Goal: Information Seeking & Learning: Learn about a topic

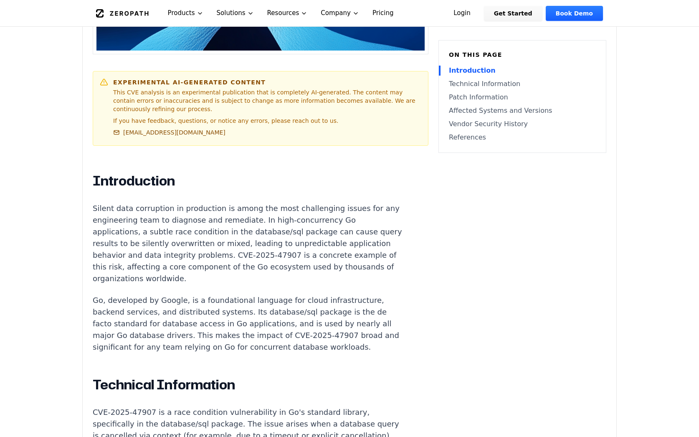
scroll to position [627, 0]
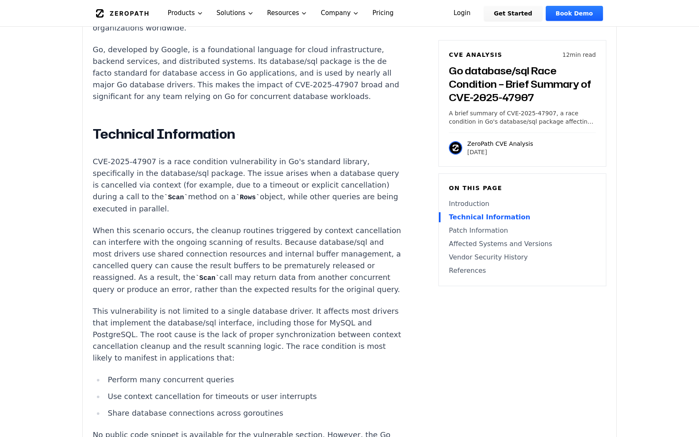
drag, startPoint x: 198, startPoint y: 293, endPoint x: 89, endPoint y: 221, distance: 129.9
click at [93, 225] on p "When this scenario occurs, the cleanup routines triggered by context cancellati…" at bounding box center [248, 260] width 311 height 71
click at [94, 225] on p "When this scenario occurs, the cleanup routines triggered by context cancellati…" at bounding box center [248, 260] width 311 height 71
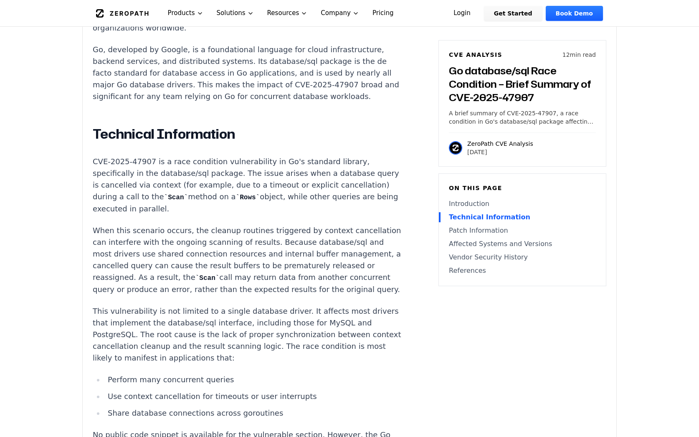
click at [164, 271] on p "When this scenario occurs, the cleanup routines triggered by context cancellati…" at bounding box center [248, 260] width 311 height 71
click at [208, 315] on p "This vulnerability is not limited to a single database driver. It affects most …" at bounding box center [248, 334] width 311 height 58
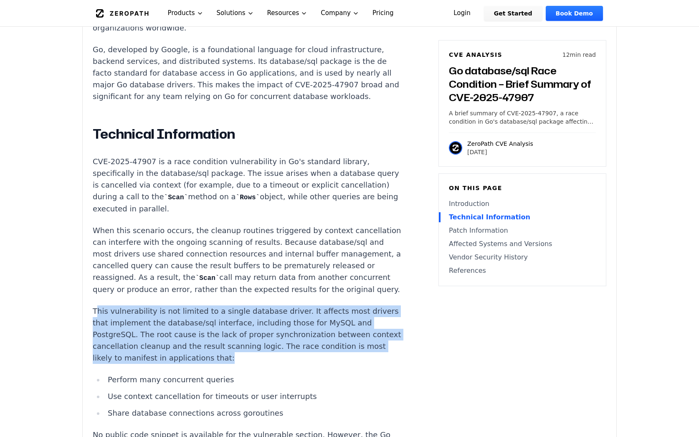
drag, startPoint x: 249, startPoint y: 358, endPoint x: 96, endPoint y: 312, distance: 159.8
click at [96, 312] on p "This vulnerability is not limited to a single database driver. It affects most …" at bounding box center [248, 334] width 311 height 58
click at [95, 313] on p "This vulnerability is not limited to a single database driver. It affects most …" at bounding box center [248, 334] width 311 height 58
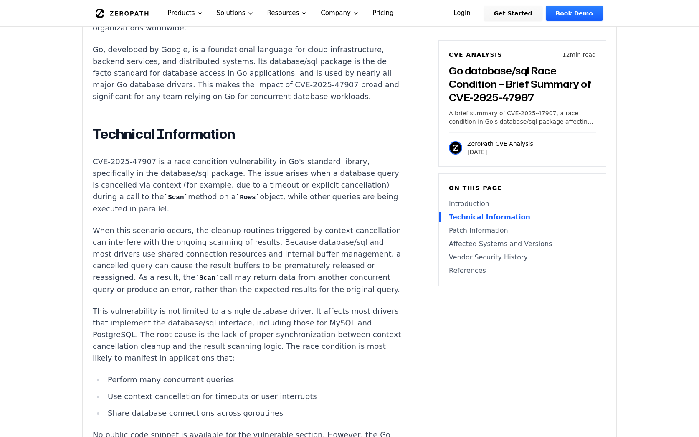
click at [222, 287] on p "When this scenario occurs, the cleanup routines triggered by context cancellati…" at bounding box center [248, 260] width 311 height 71
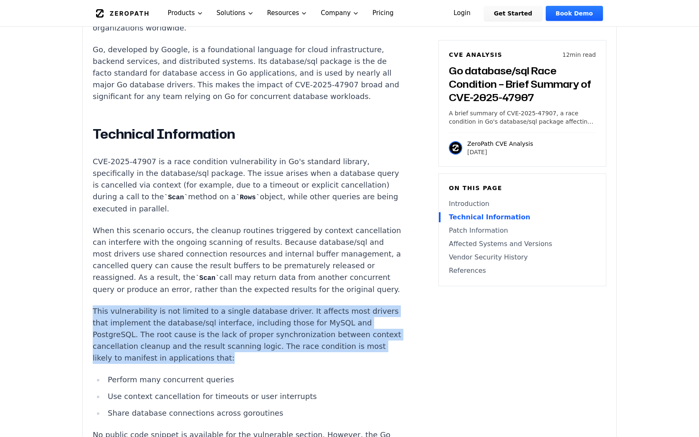
drag, startPoint x: 254, startPoint y: 361, endPoint x: 87, endPoint y: 314, distance: 172.9
drag, startPoint x: 91, startPoint y: 313, endPoint x: 259, endPoint y: 361, distance: 174.6
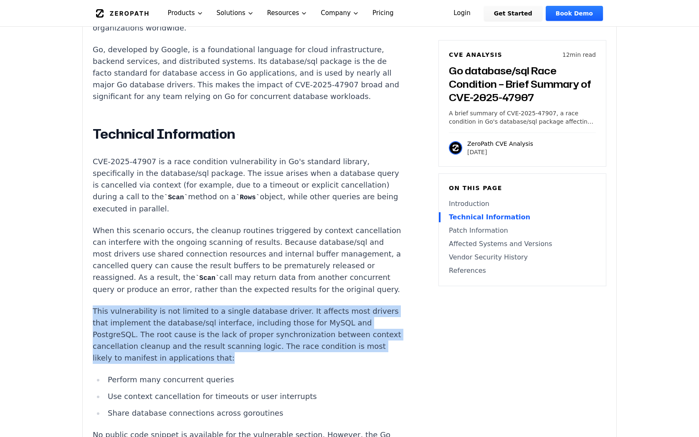
click at [259, 361] on p "This vulnerability is not limited to a single database driver. It affects most …" at bounding box center [248, 334] width 311 height 58
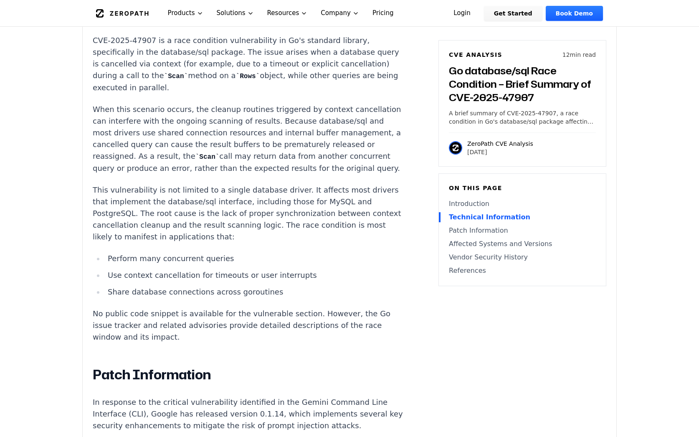
scroll to position [752, 0]
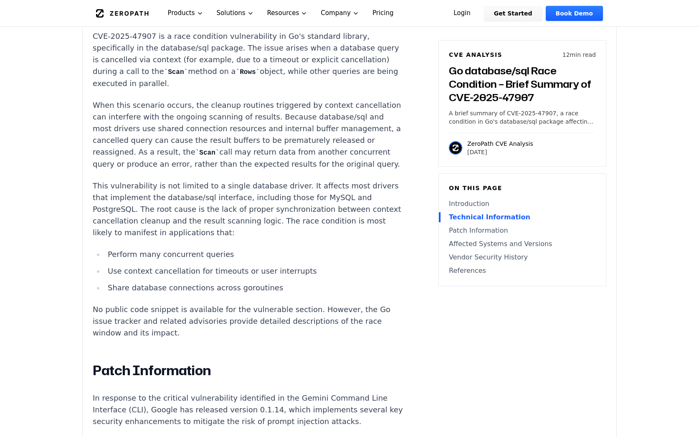
click at [176, 335] on p "No public code snippet is available for the vulnerable section. However, the Go…" at bounding box center [248, 321] width 311 height 35
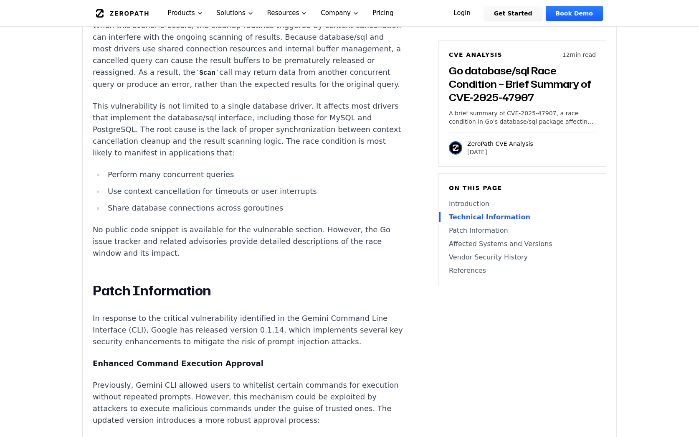
scroll to position [961, 0]
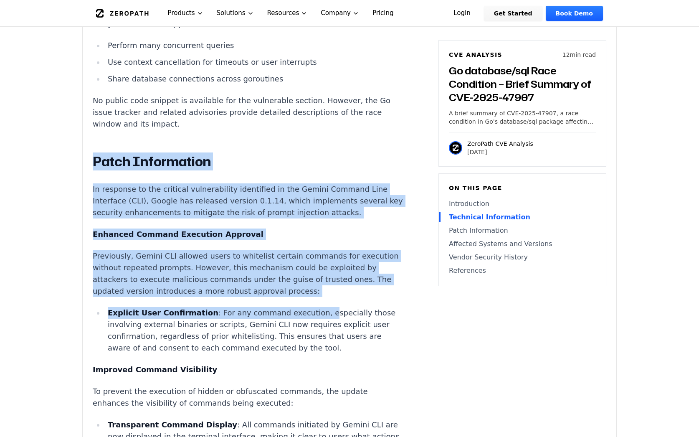
drag, startPoint x: 91, startPoint y: 162, endPoint x: 303, endPoint y: 309, distance: 258.2
click at [303, 309] on div "Experimental AI-Generated Content This CVE analysis is an experimental publicat…" at bounding box center [350, 291] width 534 height 2061
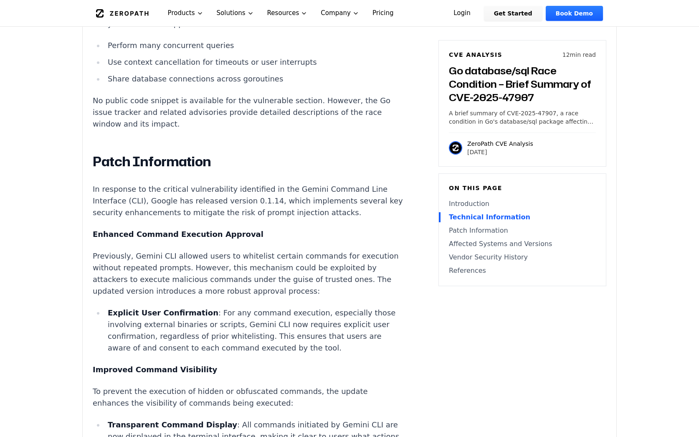
click at [234, 323] on li "Explicit User Confirmation : For any command execution, especially those involv…" at bounding box center [253, 330] width 299 height 47
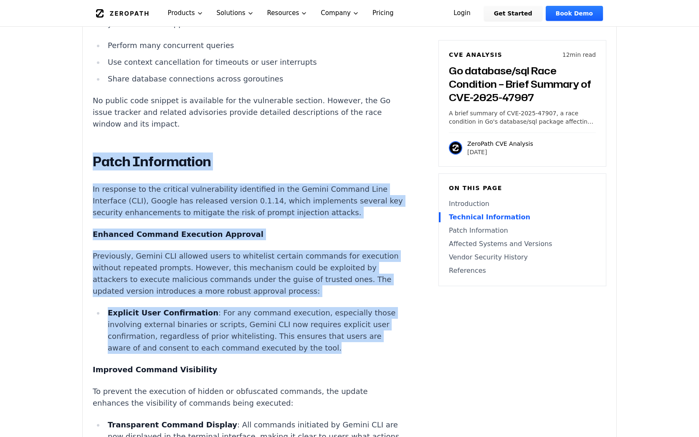
drag, startPoint x: 321, startPoint y: 356, endPoint x: 96, endPoint y: 164, distance: 295.8
click at [96, 164] on div "Introduction Silent data corruption in production is among the most challenging…" at bounding box center [248, 436] width 311 height 1697
click at [94, 165] on h2 "Patch Information" at bounding box center [248, 161] width 311 height 17
drag, startPoint x: 94, startPoint y: 165, endPoint x: 332, endPoint y: 348, distance: 299.7
click at [332, 348] on div "Introduction Silent data corruption in production is among the most challenging…" at bounding box center [248, 436] width 311 height 1697
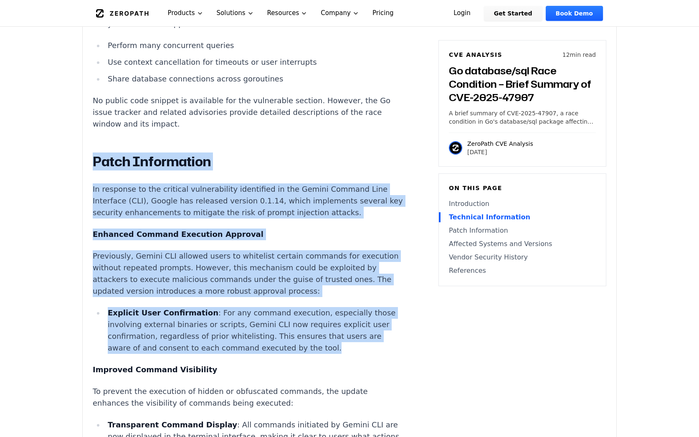
click at [329, 351] on li "Explicit User Confirmation : For any command execution, especially those involv…" at bounding box center [253, 330] width 299 height 47
click at [327, 353] on li "Explicit User Confirmation : For any command execution, especially those involv…" at bounding box center [253, 330] width 299 height 47
click at [293, 348] on li "Explicit User Confirmation : For any command execution, especially those involv…" at bounding box center [253, 330] width 299 height 47
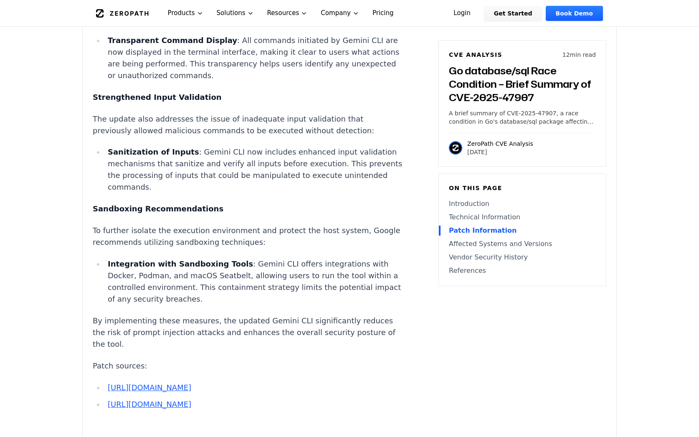
scroll to position [1379, 0]
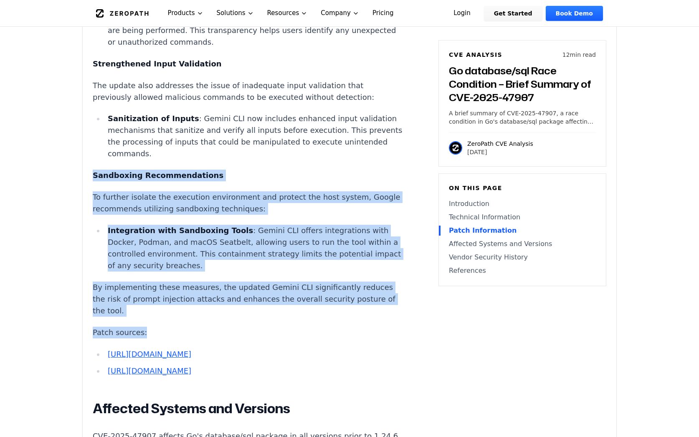
drag, startPoint x: 139, startPoint y: 333, endPoint x: 84, endPoint y: 177, distance: 166.0
drag, startPoint x: 84, startPoint y: 177, endPoint x: 89, endPoint y: 178, distance: 5.7
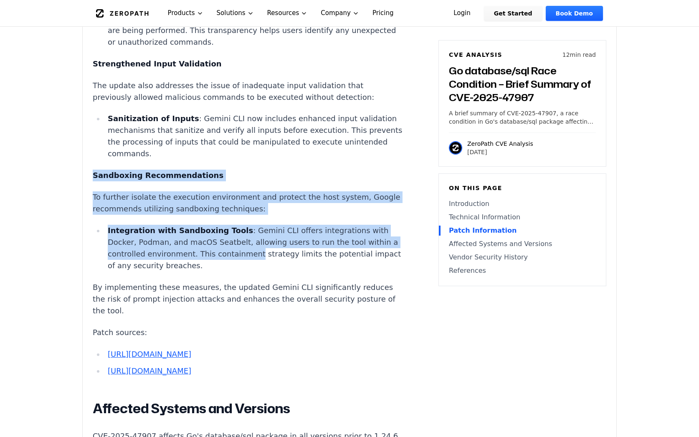
drag, startPoint x: 93, startPoint y: 175, endPoint x: 253, endPoint y: 262, distance: 181.7
click at [253, 262] on div "Introduction Silent data corruption in production is among the most challenging…" at bounding box center [248, 18] width 311 height 1697
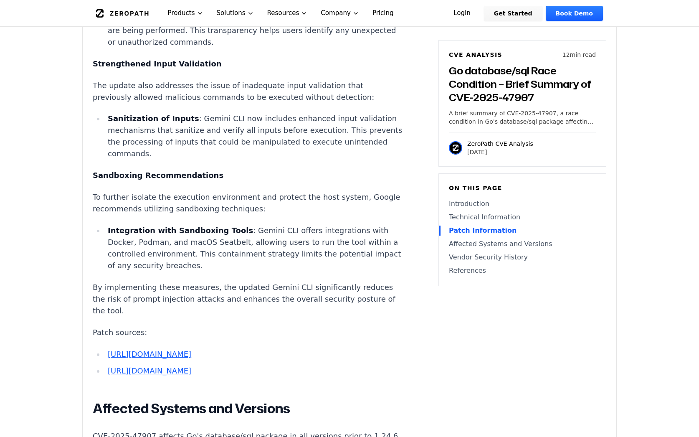
drag, startPoint x: 253, startPoint y: 262, endPoint x: 238, endPoint y: 273, distance: 19.1
click at [238, 272] on li "Integration with Sandboxing Tools : Gemini CLI offers integrations with Docker,…" at bounding box center [253, 248] width 299 height 47
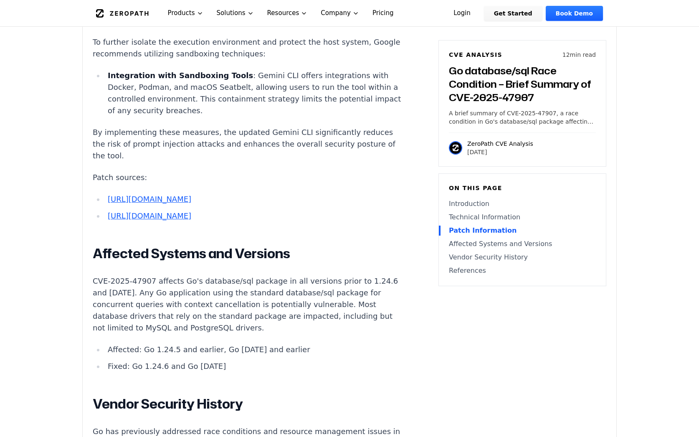
scroll to position [1588, 0]
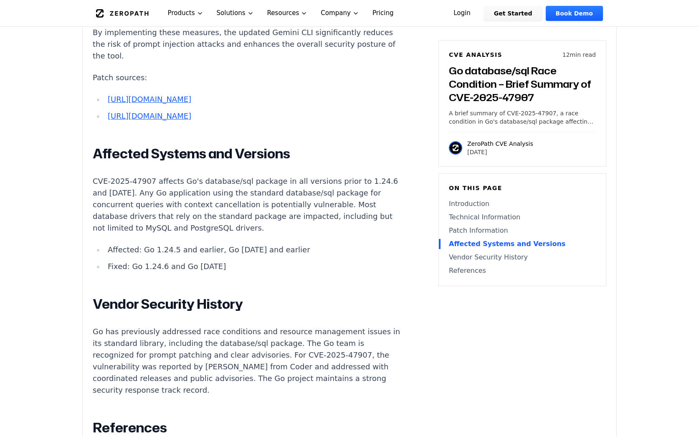
scroll to position [1671, 0]
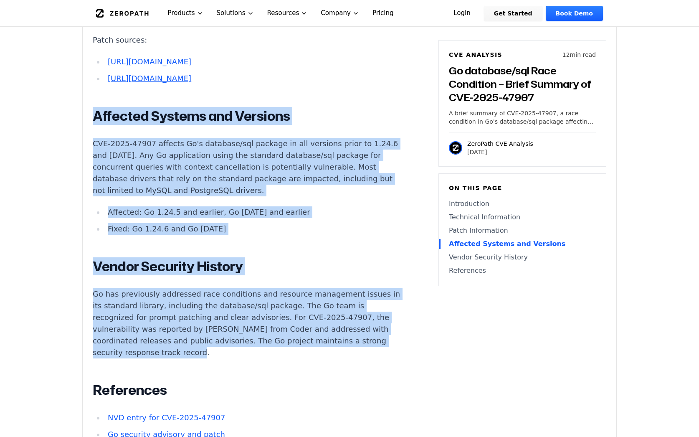
drag, startPoint x: 200, startPoint y: 381, endPoint x: 88, endPoint y: 136, distance: 269.4
drag, startPoint x: 88, startPoint y: 136, endPoint x: 96, endPoint y: 142, distance: 10.7
click at [96, 125] on h2 "Affected Systems and Versions" at bounding box center [248, 116] width 311 height 17
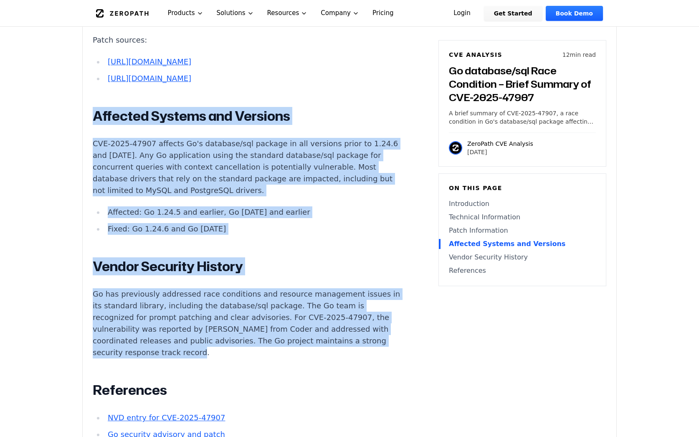
drag, startPoint x: 93, startPoint y: 141, endPoint x: 282, endPoint y: 374, distance: 300.3
drag, startPoint x: 282, startPoint y: 374, endPoint x: 265, endPoint y: 376, distance: 17.2
click at [267, 358] on p "Go has previously addressed race conditions and resource management issues in i…" at bounding box center [248, 323] width 311 height 70
drag, startPoint x: 212, startPoint y: 377, endPoint x: 80, endPoint y: 145, distance: 267.6
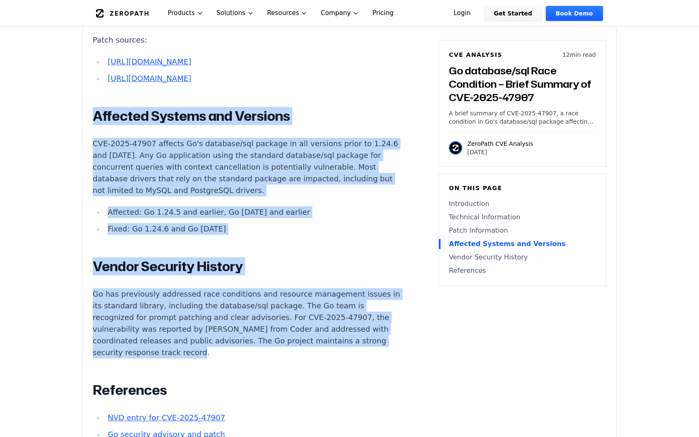
drag, startPoint x: 80, startPoint y: 145, endPoint x: 97, endPoint y: 145, distance: 17.6
click at [97, 125] on h2 "Affected Systems and Versions" at bounding box center [248, 116] width 311 height 17
drag, startPoint x: 94, startPoint y: 142, endPoint x: 258, endPoint y: 378, distance: 288.1
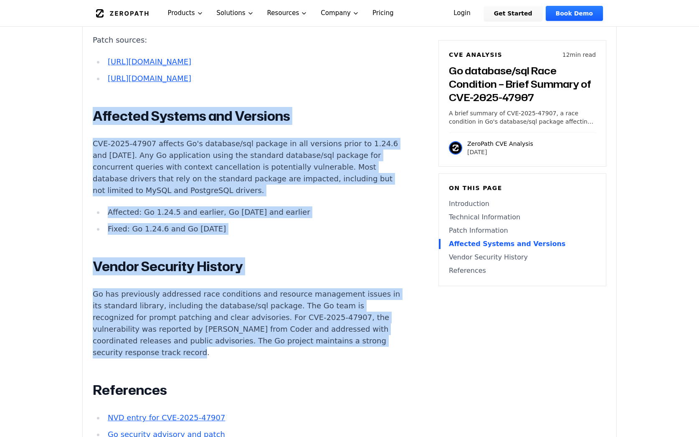
click at [257, 358] on p "Go has previously addressed race conditions and resource management issues in i…" at bounding box center [248, 323] width 311 height 70
drag, startPoint x: 236, startPoint y: 380, endPoint x: 91, endPoint y: 146, distance: 275.0
